Goal: Task Accomplishment & Management: Complete application form

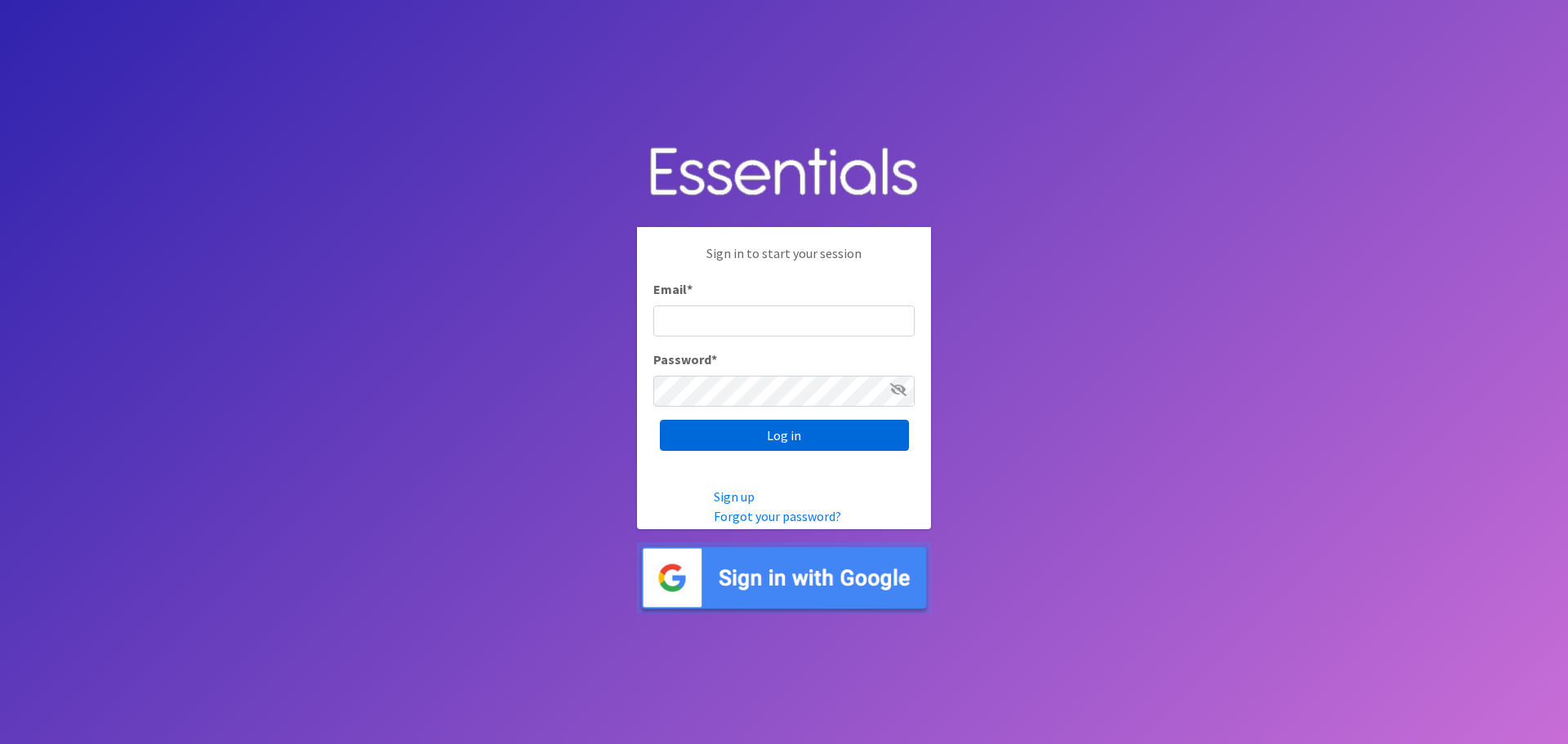
type input "[EMAIL_ADDRESS][DOMAIN_NAME]"
click at [741, 444] on input "Log in" at bounding box center [784, 435] width 249 height 31
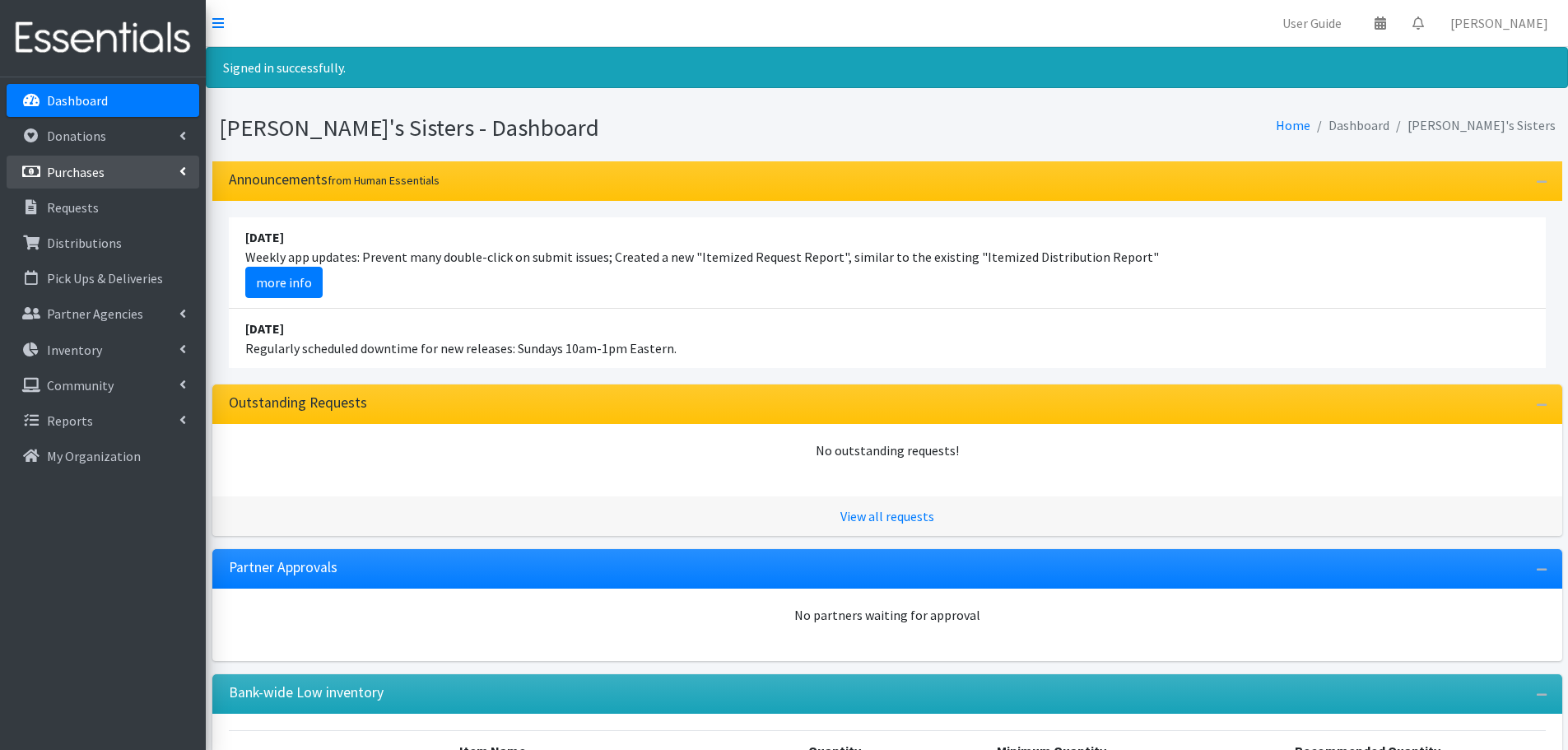
click at [49, 171] on p "Purchases" at bounding box center [75, 172] width 58 height 17
click at [90, 239] on link "New Purchase" at bounding box center [103, 242] width 192 height 33
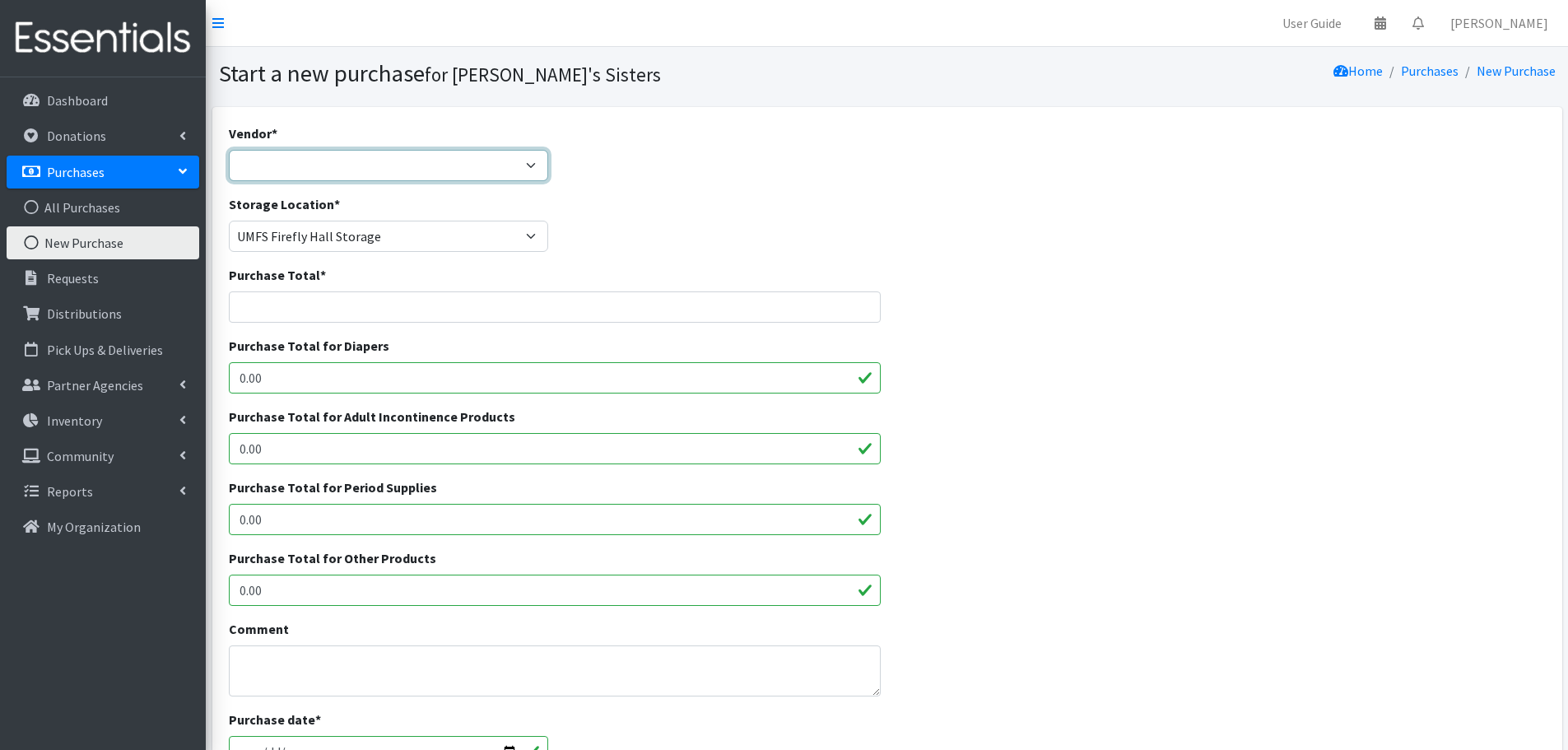
click at [249, 166] on select "Amazon Costco CVS HDI Wholesale McKesson Medline National Diaper Bank Network O…" at bounding box center [389, 166] width 320 height 32
select select "362"
click at [229, 150] on select "Amazon Costco CVS HDI Wholesale McKesson Medline National Diaper Bank Network O…" at bounding box center [389, 166] width 320 height 32
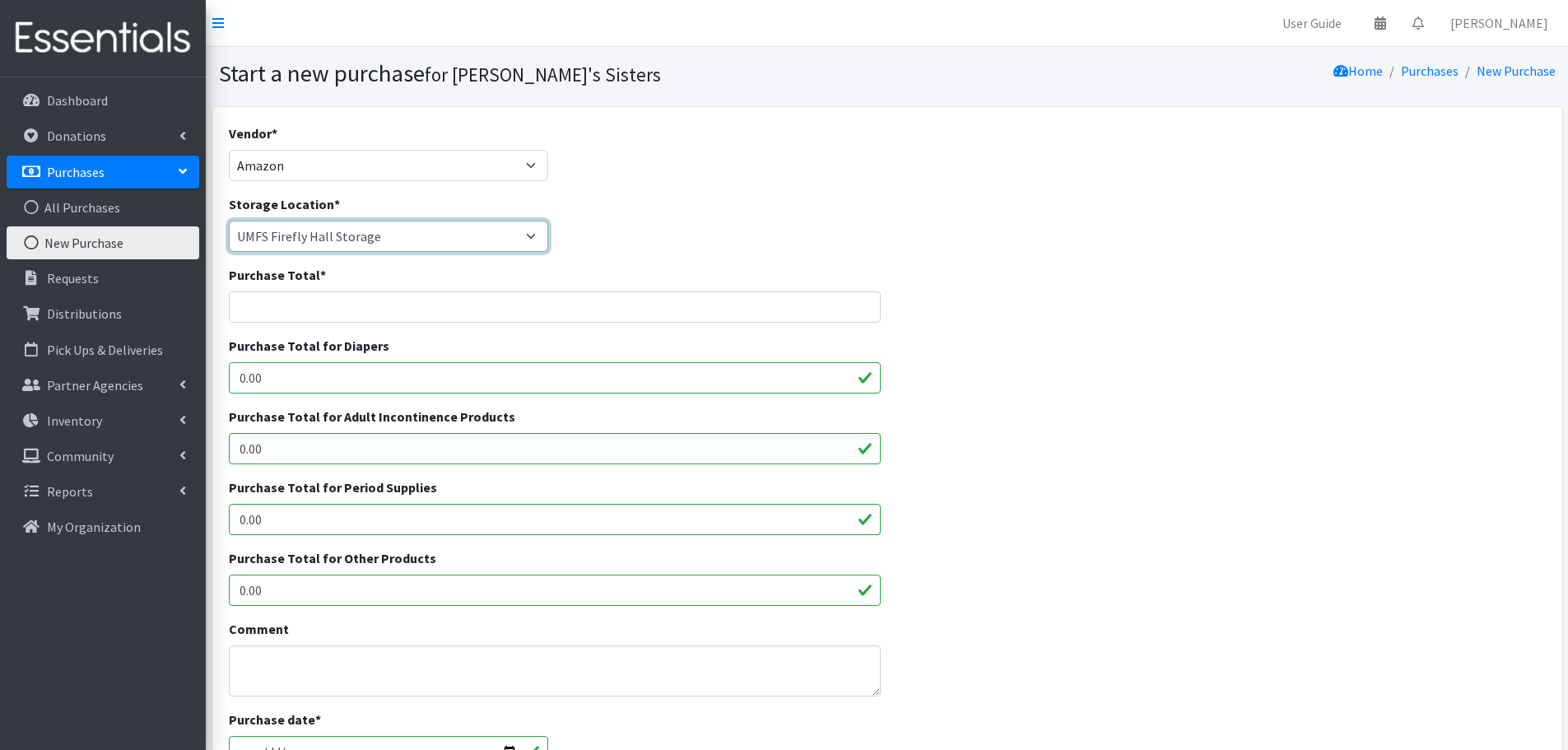
click at [296, 229] on select "Brittany Averette Erika Bedwell Heather Lennon Jennifer Taylor Laura Davidson L…" at bounding box center [389, 236] width 320 height 32
drag, startPoint x: 314, startPoint y: 309, endPoint x: 296, endPoint y: 133, distance: 176.9
click at [314, 309] on input "Purchase Total *" at bounding box center [555, 308] width 653 height 32
paste input "332.48"
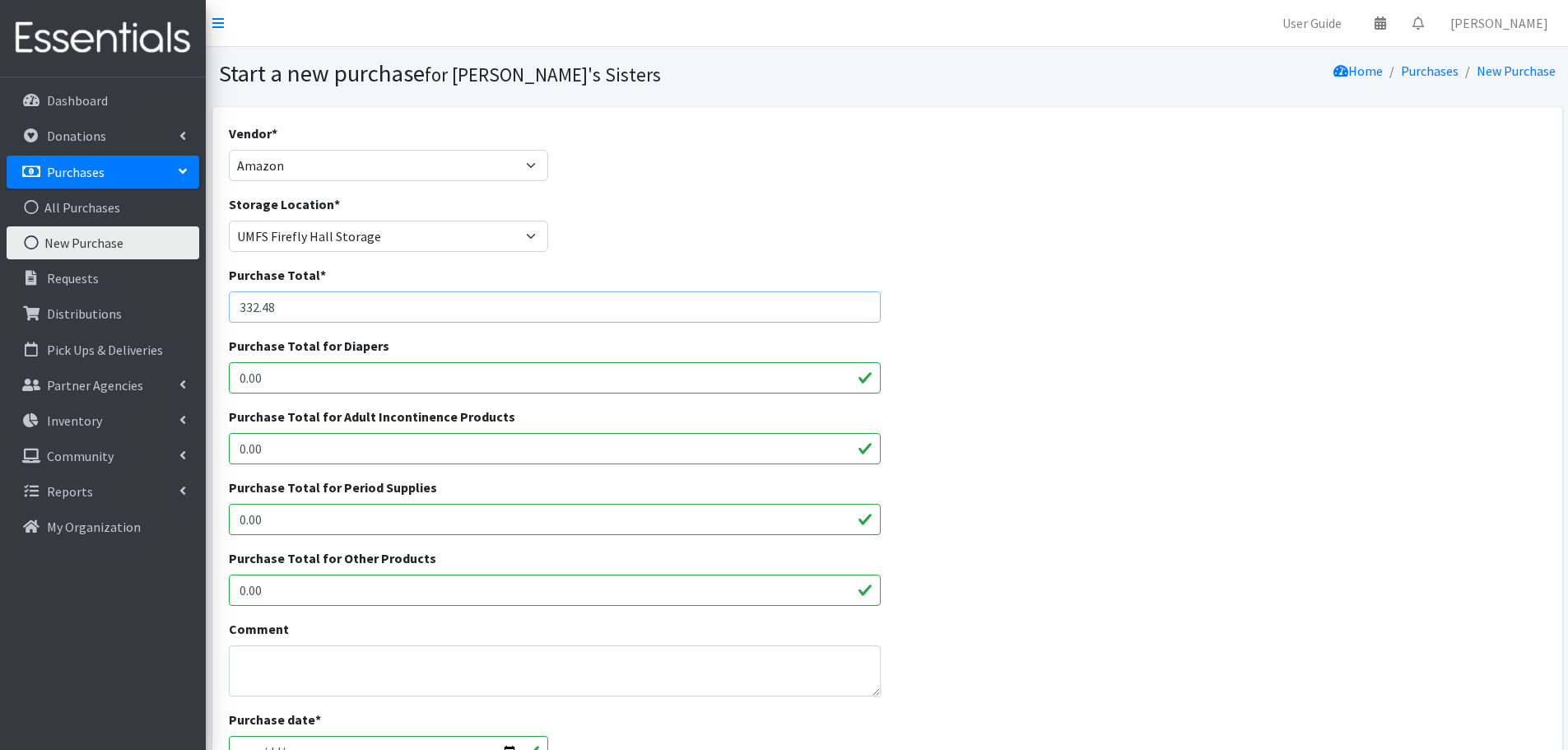
type input "332.48"
drag, startPoint x: 307, startPoint y: 602, endPoint x: 254, endPoint y: 594, distance: 53.6
click at [254, 594] on input "0.00" at bounding box center [555, 590] width 653 height 32
drag, startPoint x: 288, startPoint y: 513, endPoint x: 176, endPoint y: 513, distance: 112.0
click at [176, 513] on div "User Guide 0 Pick-ups remaining this week View Calendar 0 Requests 0 Partner Ag…" at bounding box center [784, 590] width 1568 height 1182
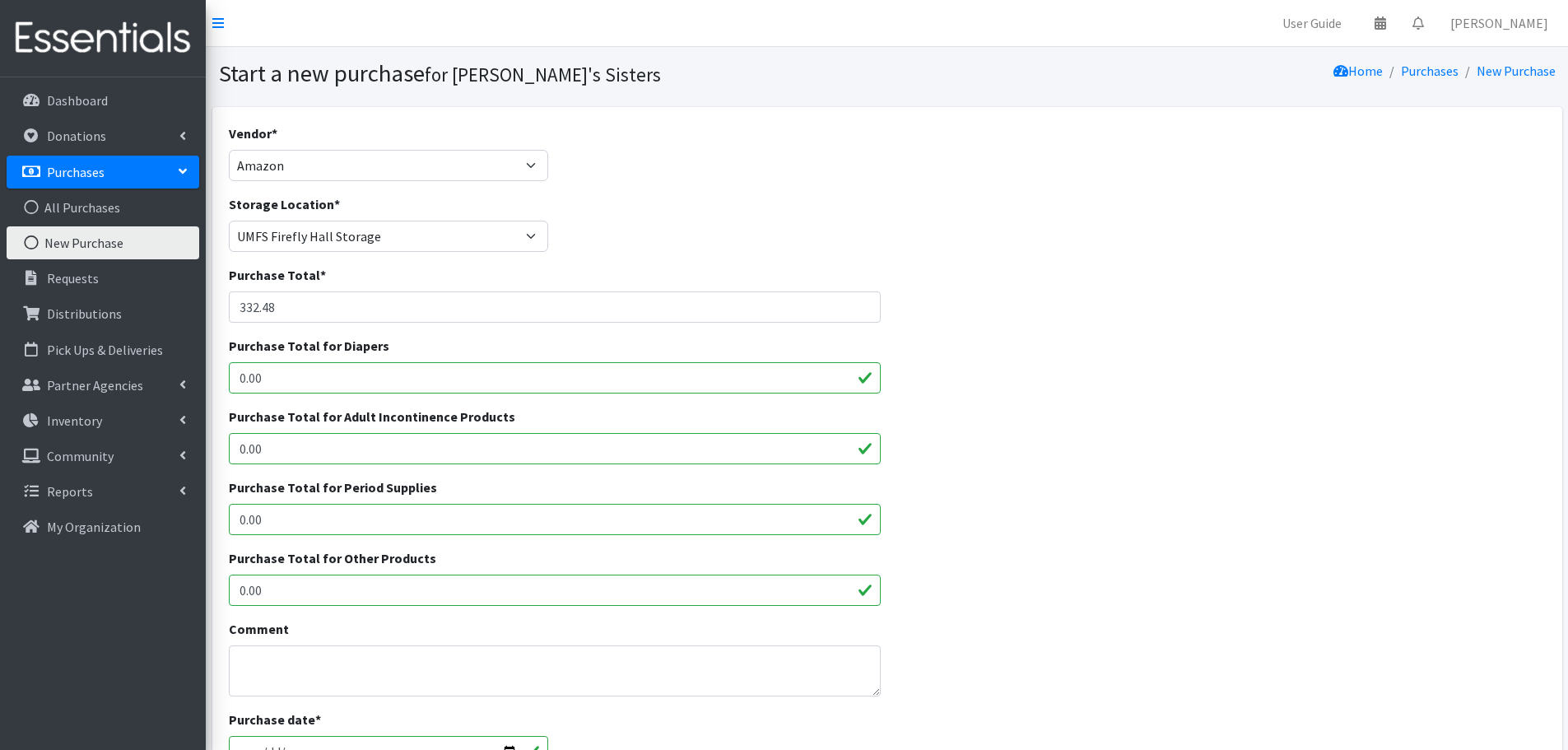
paste input "332.48"
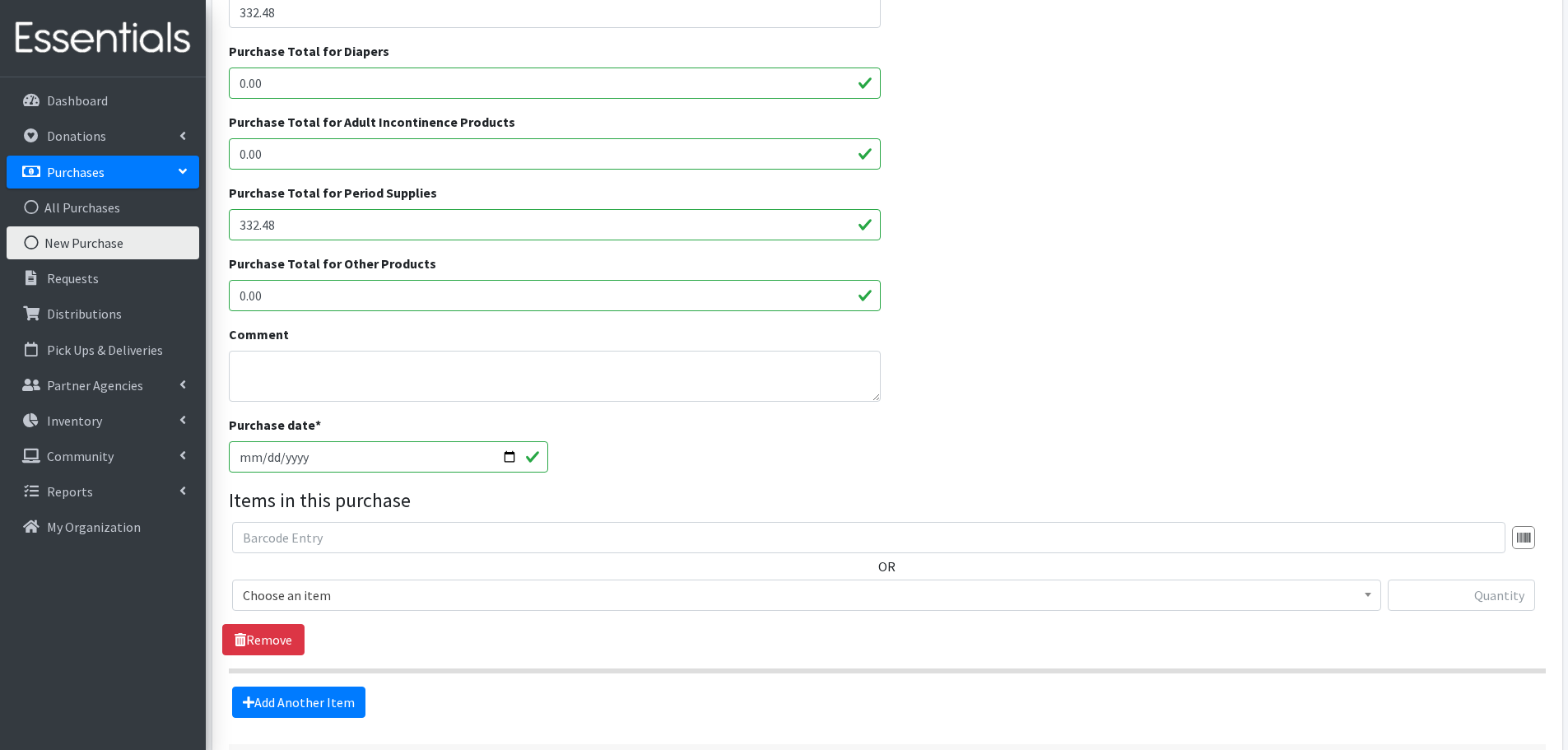
scroll to position [412, 0]
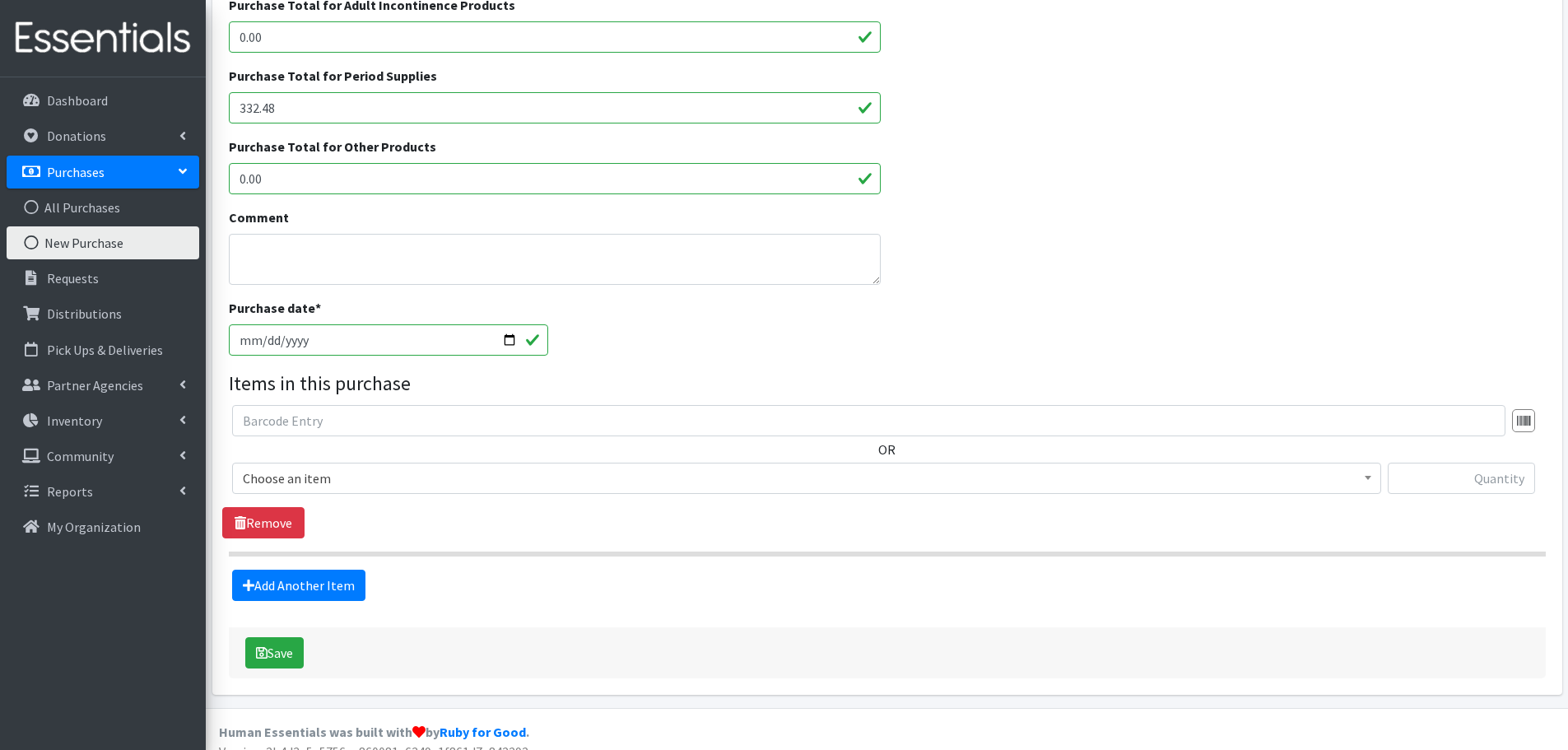
type input "332.48"
click at [267, 342] on input "2025-08-27" at bounding box center [389, 340] width 320 height 32
type input "2025-08-25"
click at [308, 484] on span "Choose an item" at bounding box center [806, 477] width 1128 height 23
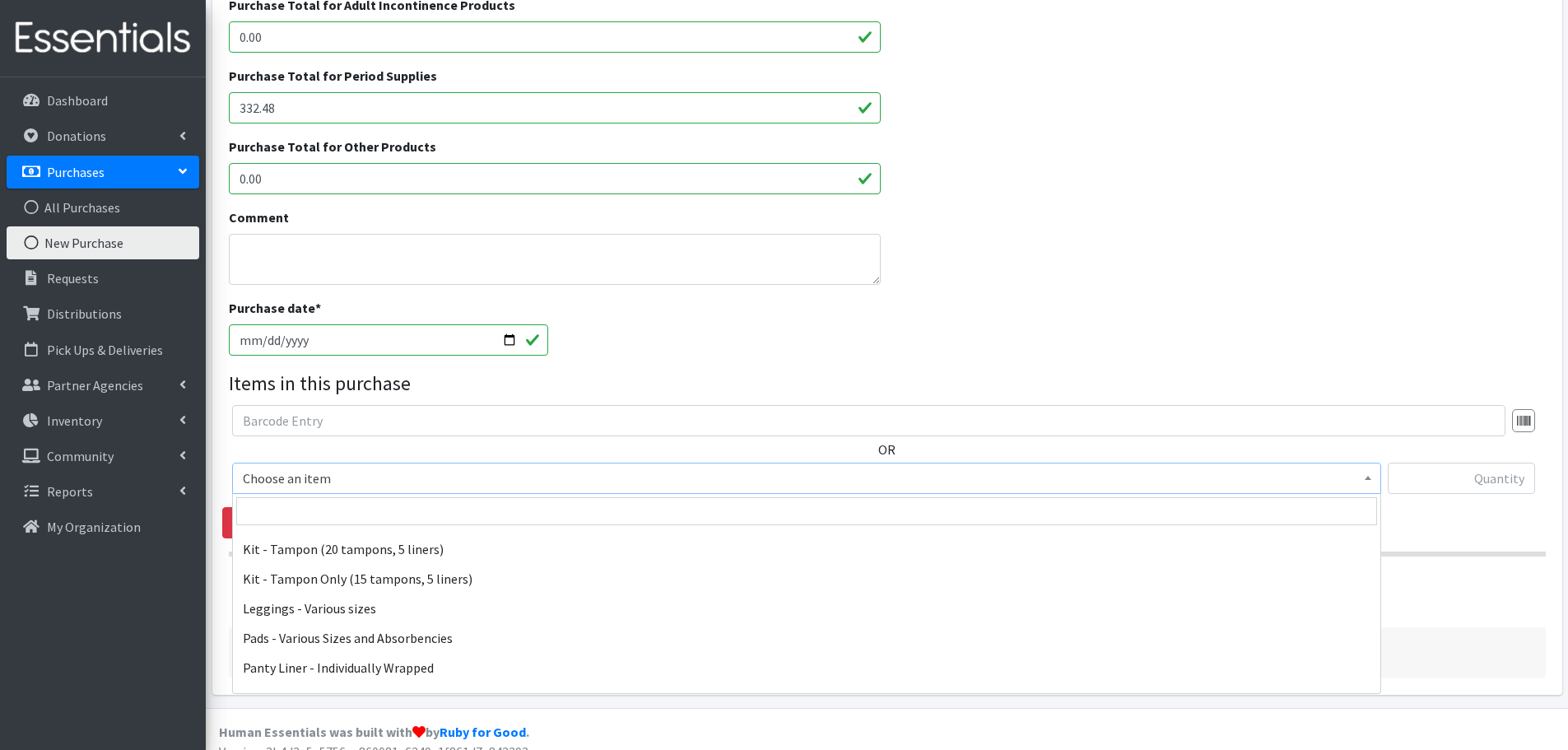
scroll to position [165, 0]
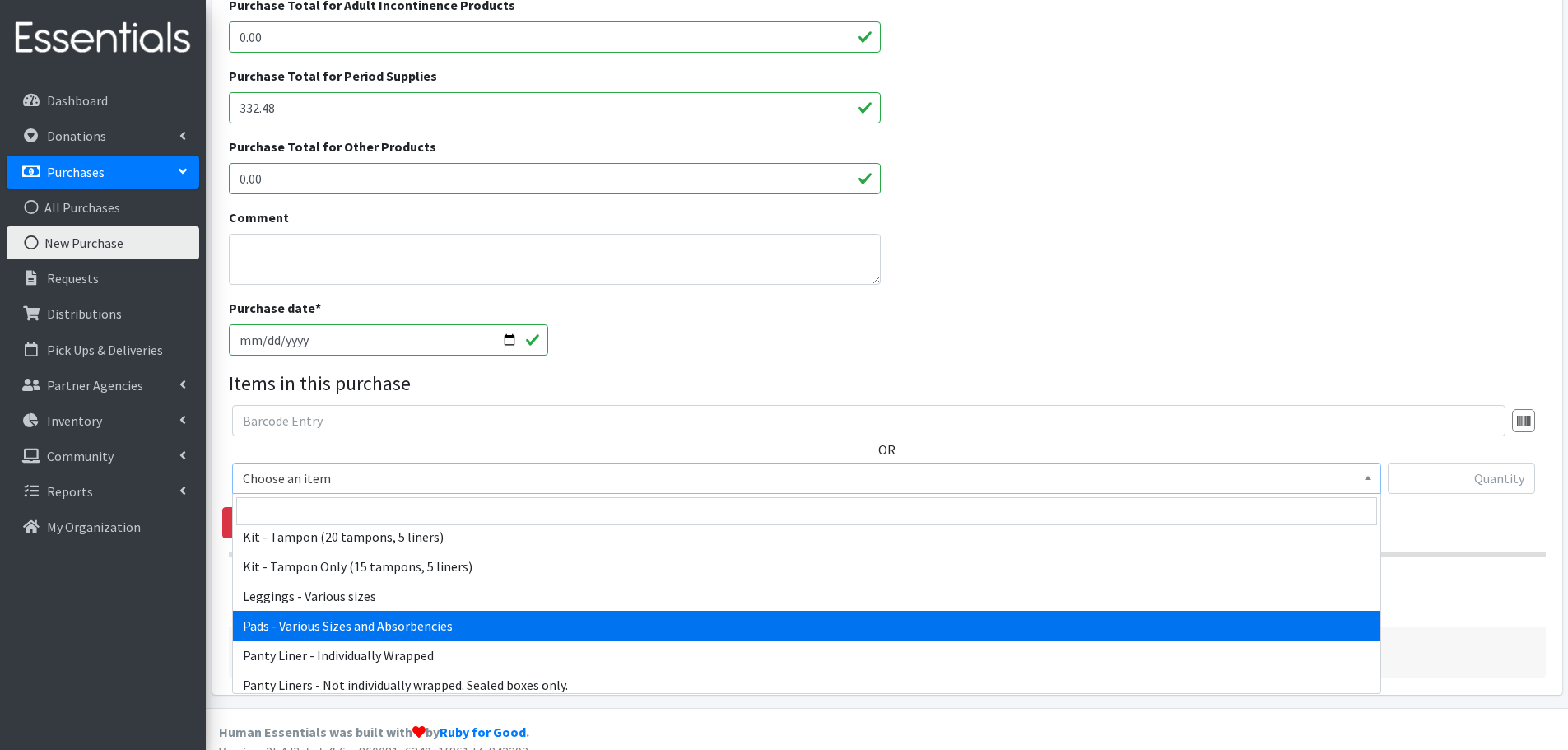
select select "10467"
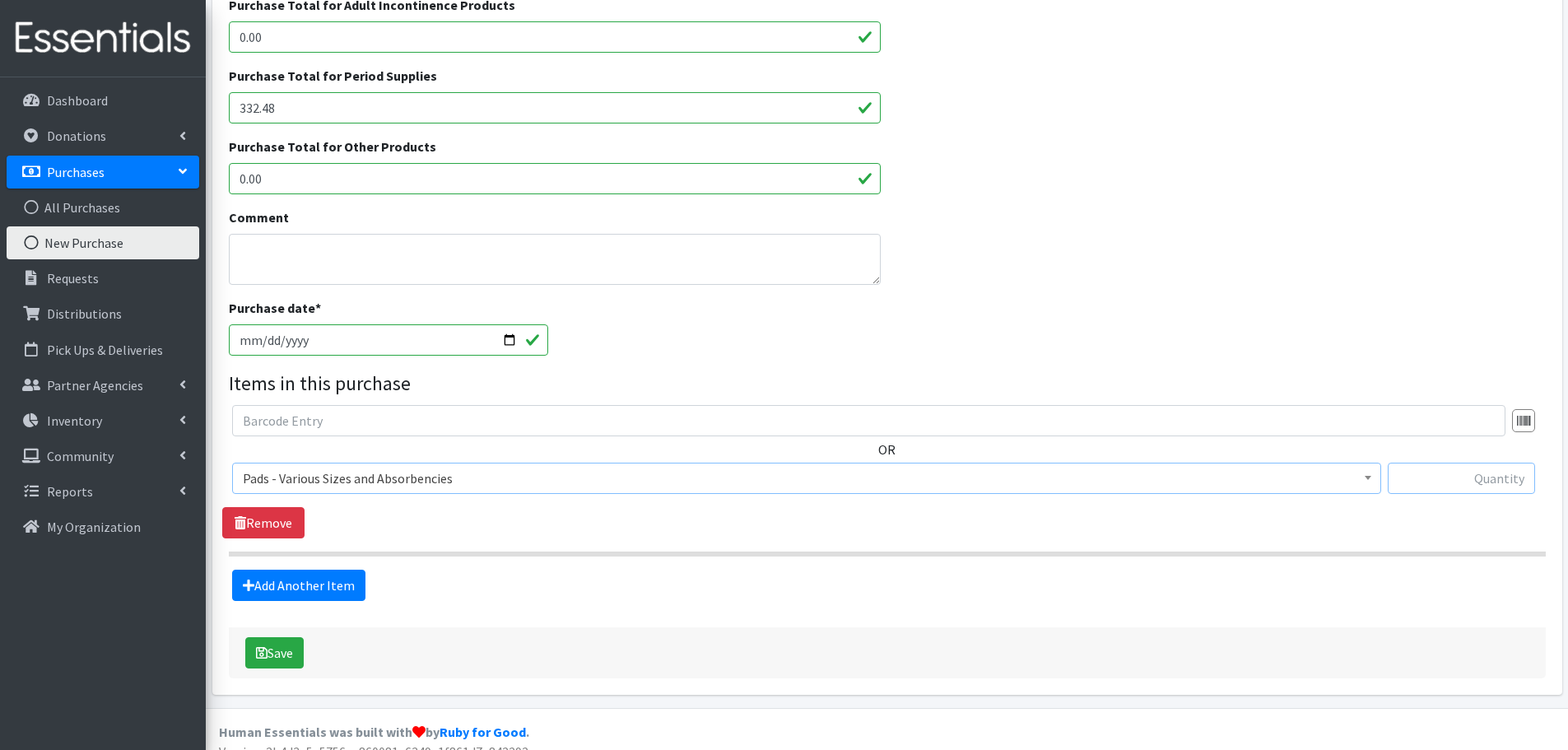
click at [1438, 479] on input "text" at bounding box center [1461, 478] width 148 height 32
paste input "2,304"
click at [1502, 486] on input "2,304" at bounding box center [1461, 478] width 148 height 32
type input "2304"
click at [280, 655] on button "Save" at bounding box center [274, 653] width 59 height 32
